Goal: Book appointment/travel/reservation

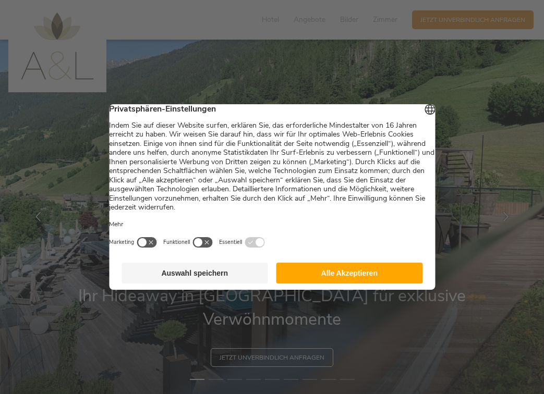
click at [349, 275] on button "Alle Akzeptieren" at bounding box center [349, 273] width 147 height 21
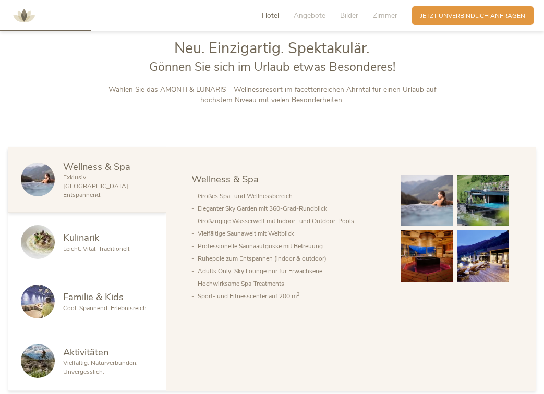
scroll to position [436, 0]
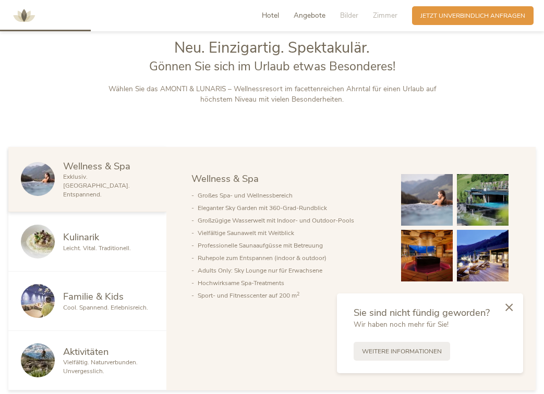
click at [323, 14] on span "Angebote" at bounding box center [310, 15] width 32 height 10
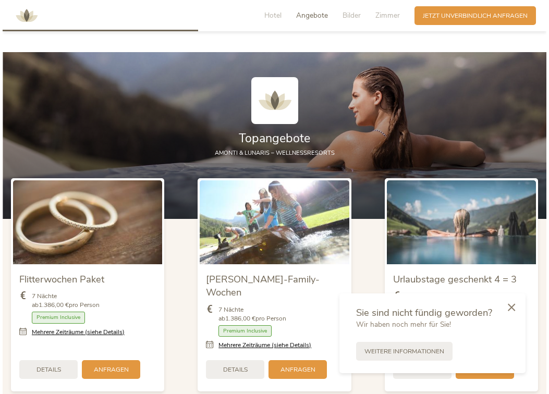
scroll to position [938, 0]
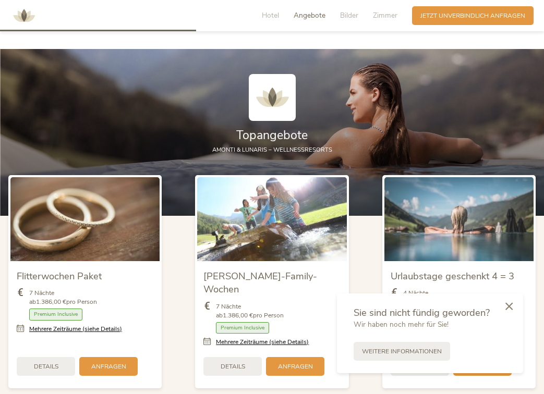
click at [507, 308] on icon at bounding box center [508, 307] width 7 height 8
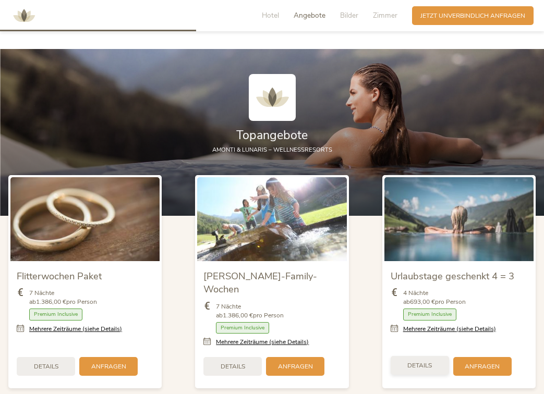
click at [430, 361] on span "Details" at bounding box center [419, 365] width 25 height 9
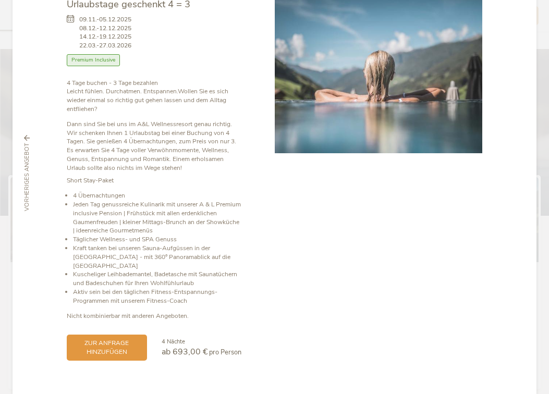
scroll to position [60, 0]
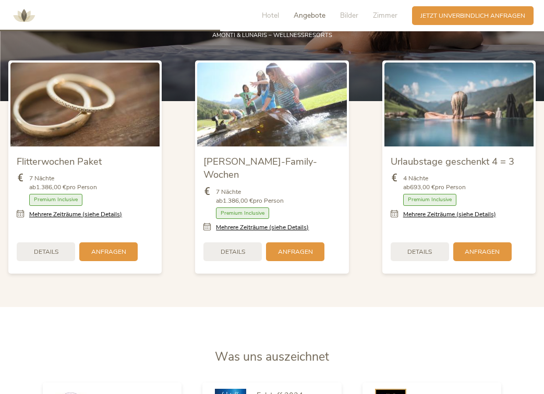
scroll to position [1050, 0]
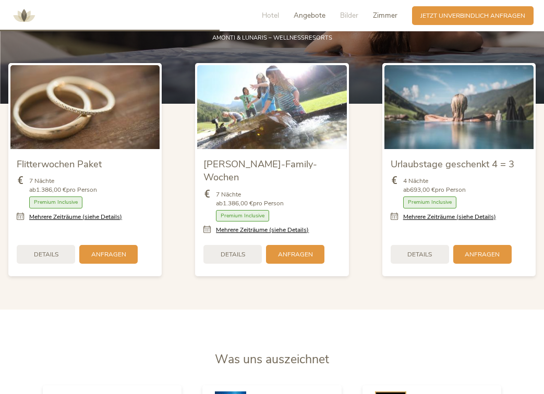
click at [388, 16] on span "Zimmer" at bounding box center [385, 15] width 25 height 10
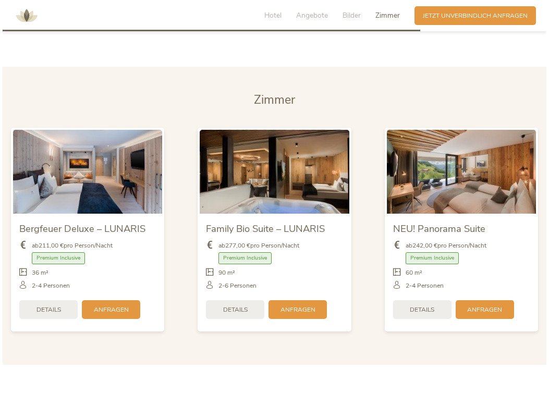
scroll to position [2018, 0]
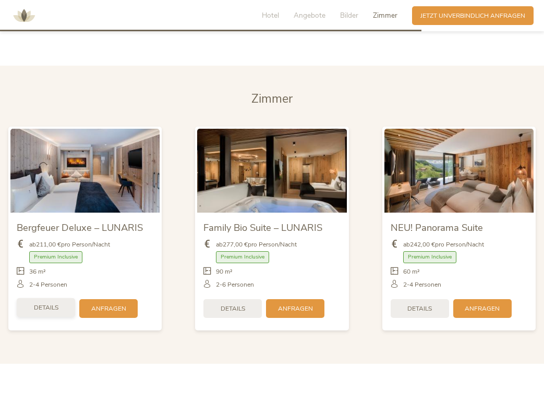
click at [51, 304] on span "Details" at bounding box center [46, 308] width 25 height 9
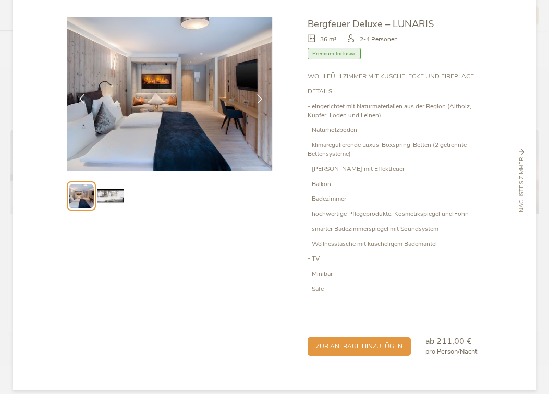
scroll to position [41, 0]
click at [334, 342] on span "zur Anfrage hinzufügen" at bounding box center [359, 346] width 87 height 9
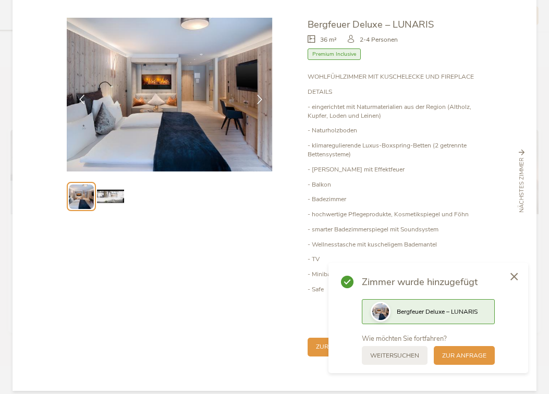
click at [433, 315] on span "Bergfeuer Deluxe – LUNARIS" at bounding box center [437, 312] width 81 height 8
click at [443, 360] on div "zur Anfrage" at bounding box center [464, 354] width 61 height 19
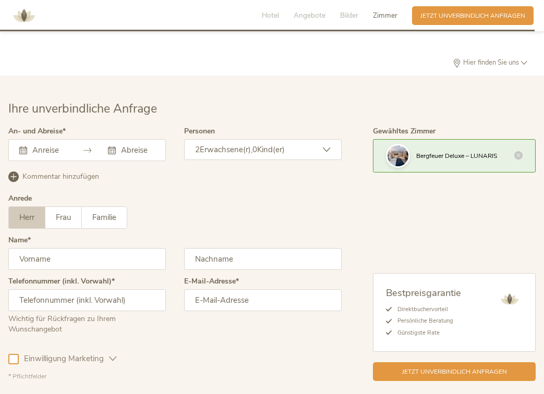
scroll to position [2581, 0]
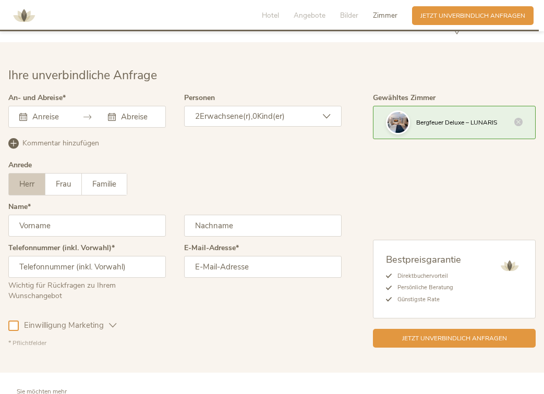
click at [54, 112] on input "text" at bounding box center [48, 117] width 37 height 10
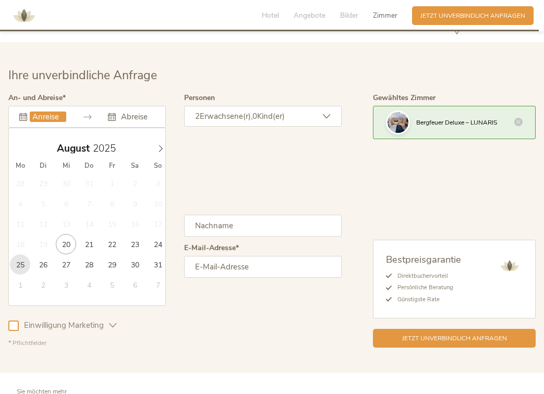
type input "[DATE]"
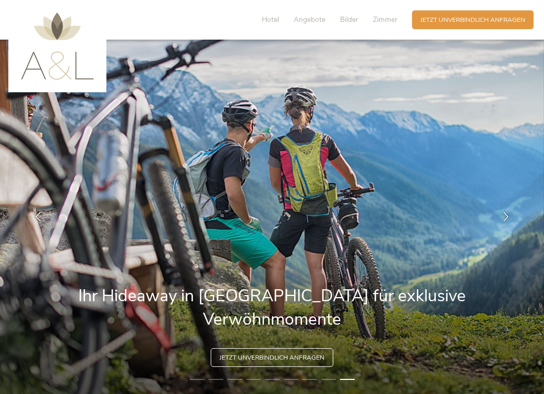
scroll to position [0, 0]
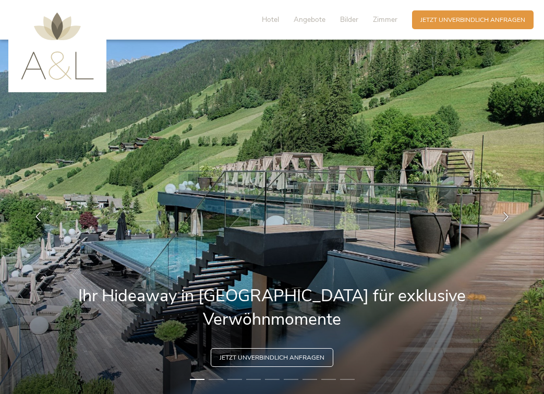
click at [352, 28] on div "Hotel Angebote Bilder Zimmer" at bounding box center [331, 19] width 161 height 19
click at [350, 19] on span "Bilder" at bounding box center [349, 20] width 18 height 10
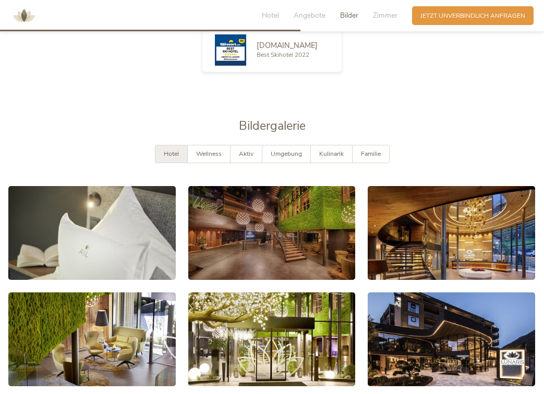
scroll to position [1564, 0]
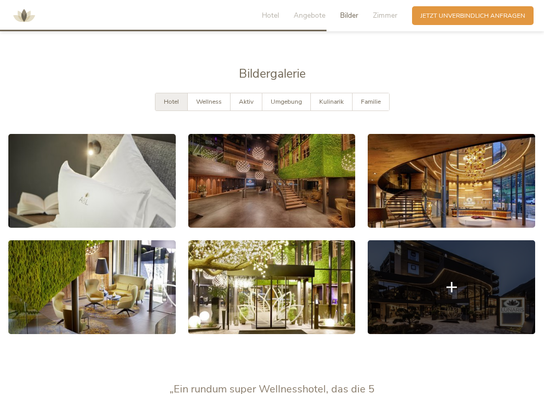
click at [457, 270] on link at bounding box center [451, 287] width 167 height 94
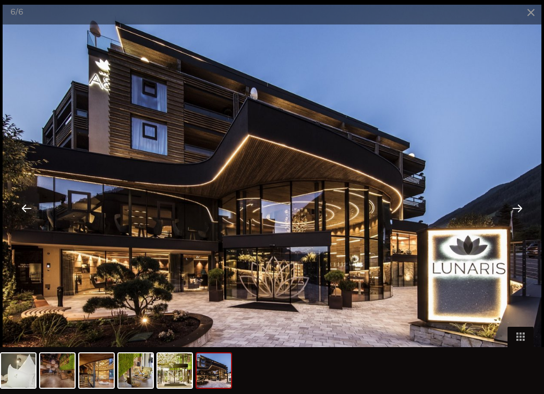
click at [518, 203] on div at bounding box center [517, 208] width 32 height 32
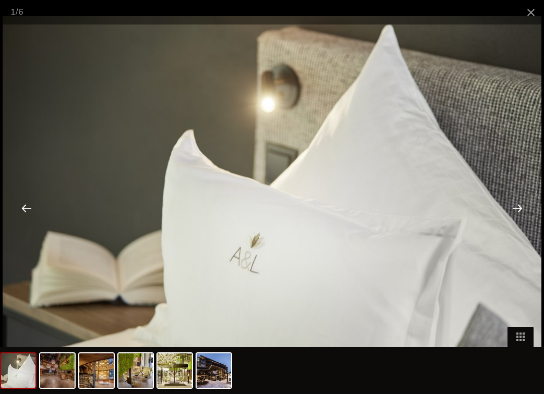
click at [518, 203] on div at bounding box center [517, 208] width 32 height 32
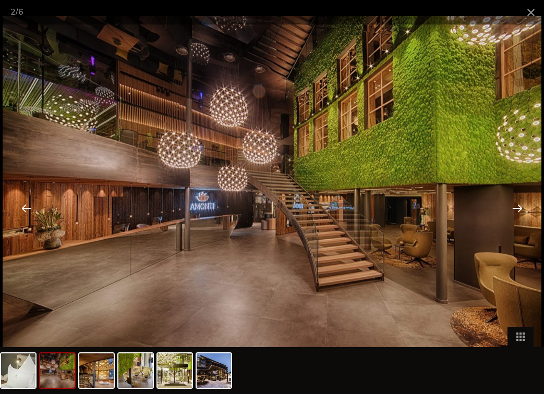
click at [518, 203] on div at bounding box center [517, 208] width 32 height 32
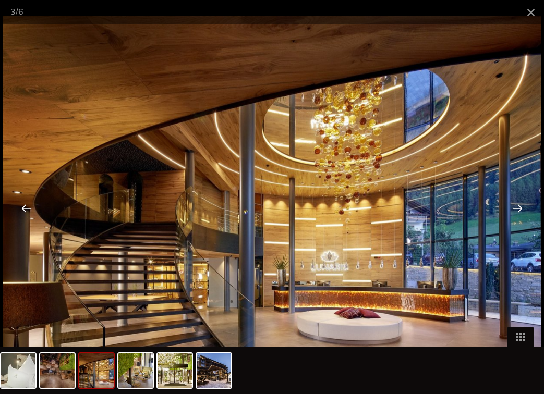
click at [518, 203] on div at bounding box center [517, 208] width 32 height 32
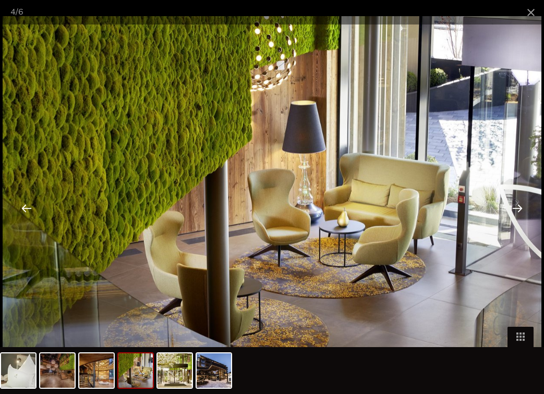
click at [518, 203] on div at bounding box center [517, 208] width 32 height 32
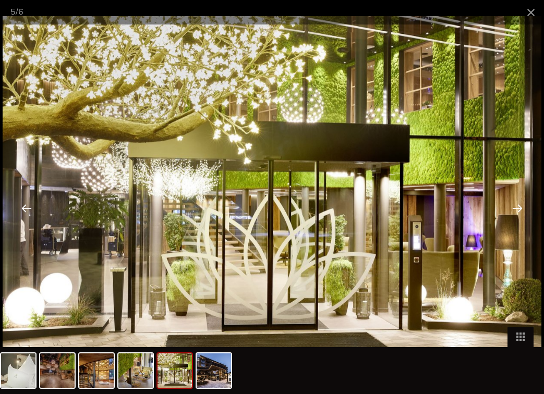
click at [518, 203] on div at bounding box center [517, 208] width 32 height 32
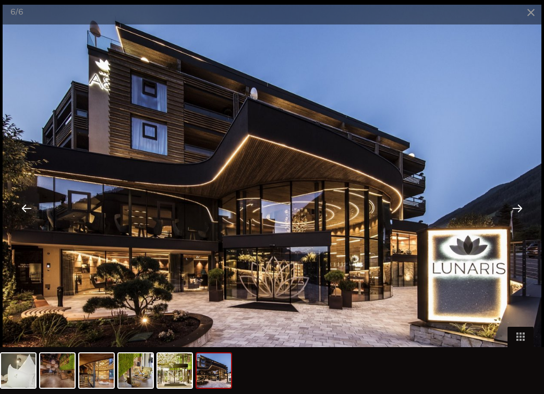
click at [518, 203] on div at bounding box center [517, 208] width 32 height 32
